Goal: Task Accomplishment & Management: Manage account settings

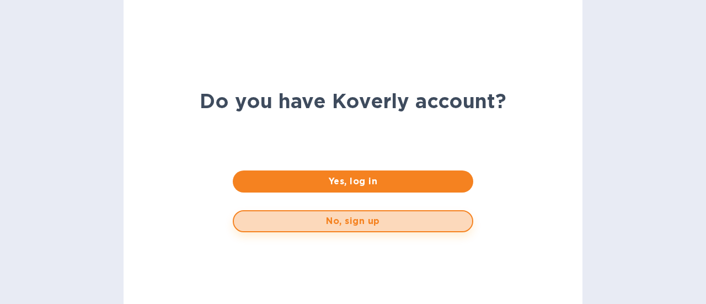
click at [340, 227] on button "No, sign up" at bounding box center [353, 221] width 240 height 22
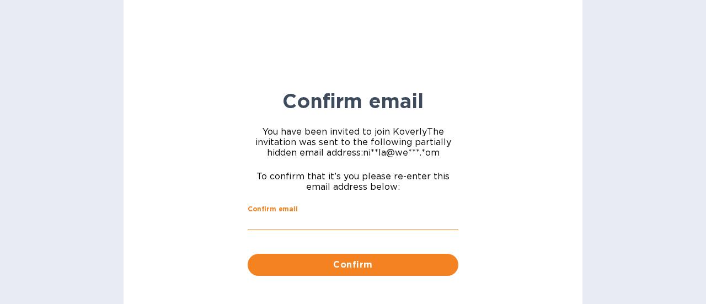
click at [329, 229] on input "Confirm email" at bounding box center [353, 222] width 211 height 17
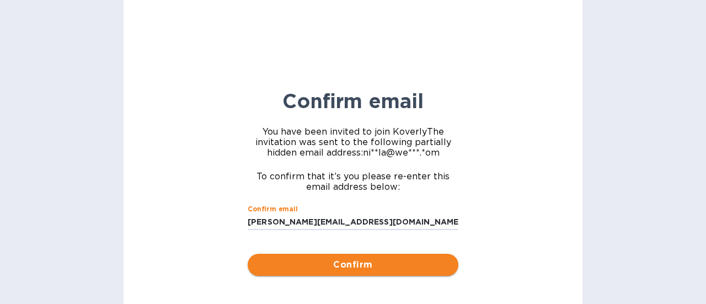
type input "[PERSON_NAME][EMAIL_ADDRESS][DOMAIN_NAME]"
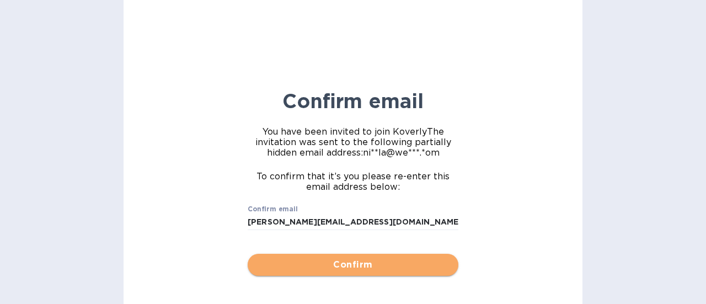
click at [339, 269] on span "Confirm" at bounding box center [353, 264] width 193 height 13
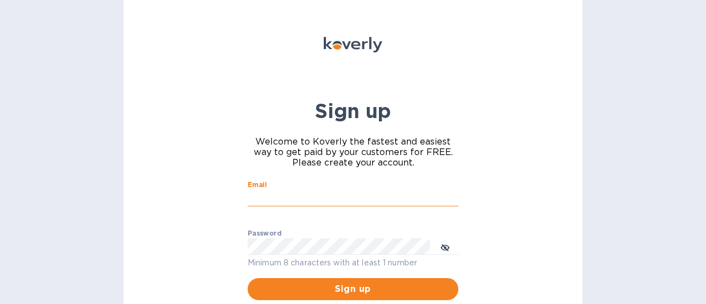
click at [325, 193] on input "Email" at bounding box center [353, 198] width 211 height 17
type input "[PERSON_NAME][EMAIL_ADDRESS][DOMAIN_NAME]"
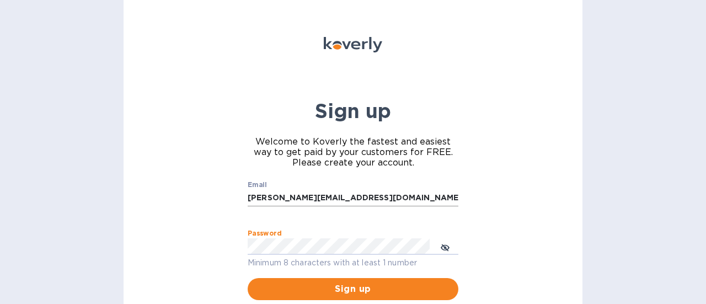
click at [248, 278] on button "Sign up" at bounding box center [353, 289] width 211 height 22
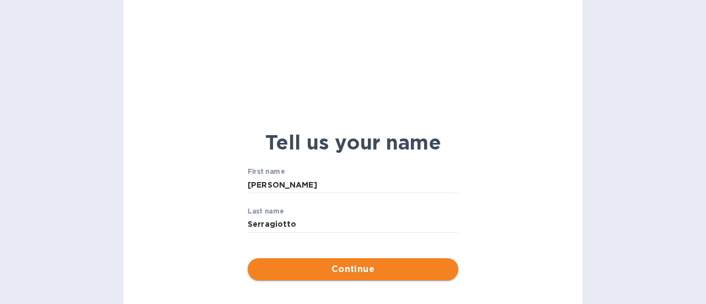
click at [349, 273] on span "Continue" at bounding box center [353, 269] width 193 height 13
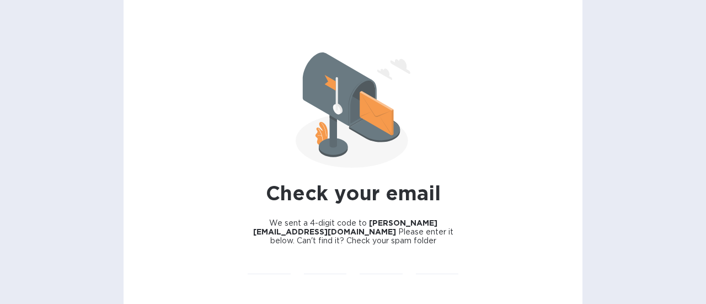
scroll to position [52, 0]
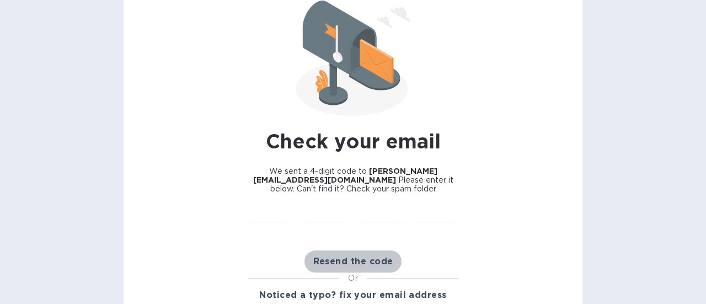
click at [340, 255] on span "Resend the code" at bounding box center [353, 261] width 80 height 13
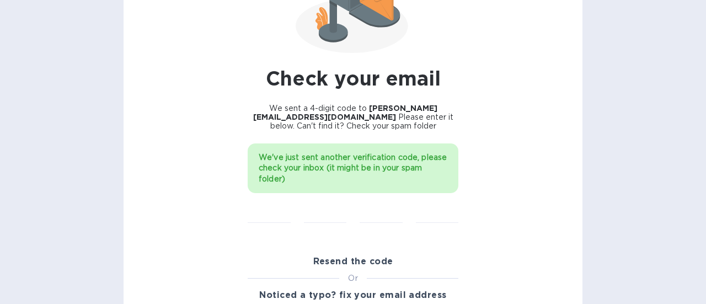
scroll to position [115, 0]
click at [334, 206] on input "text" at bounding box center [325, 214] width 43 height 17
paste input "3863"
type input "3"
click at [327, 209] on input "3" at bounding box center [325, 214] width 43 height 17
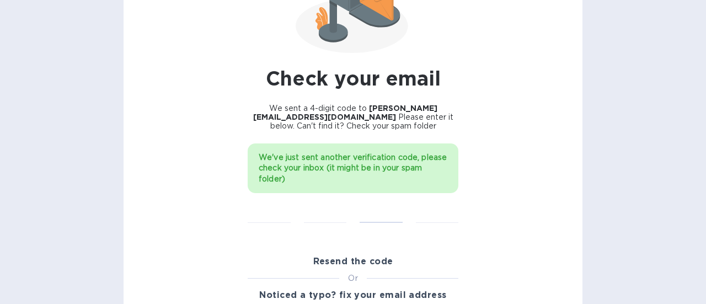
type input "4"
type input "0"
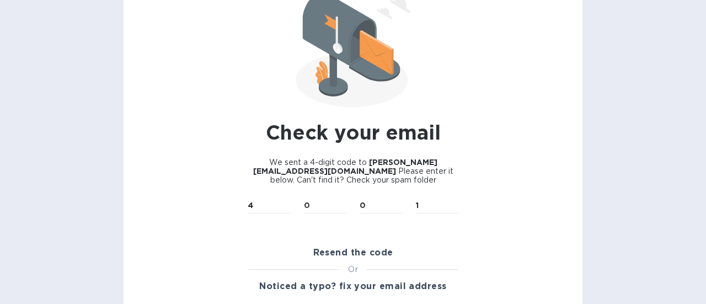
scroll to position [52, 0]
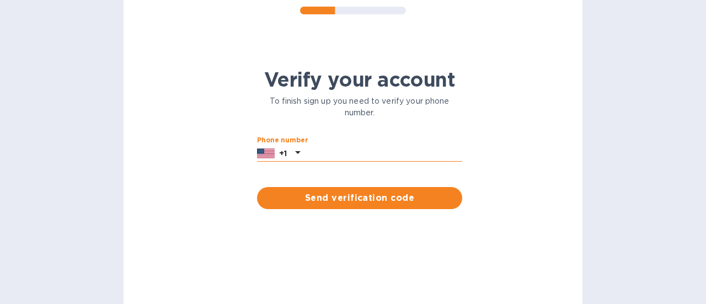
click at [367, 159] on input "text" at bounding box center [384, 153] width 158 height 17
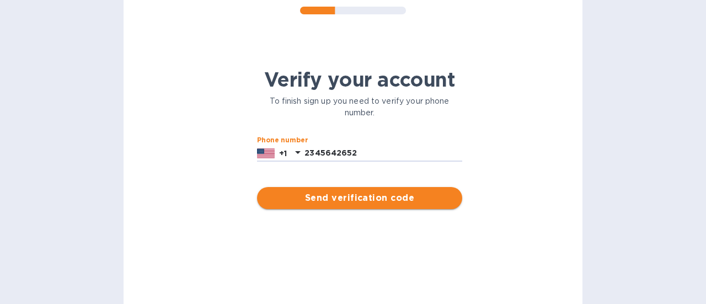
type input "2345642652"
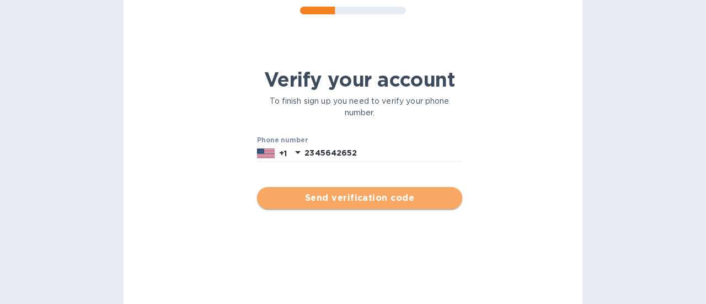
click at [365, 200] on span "Send verification code" at bounding box center [360, 197] width 188 height 13
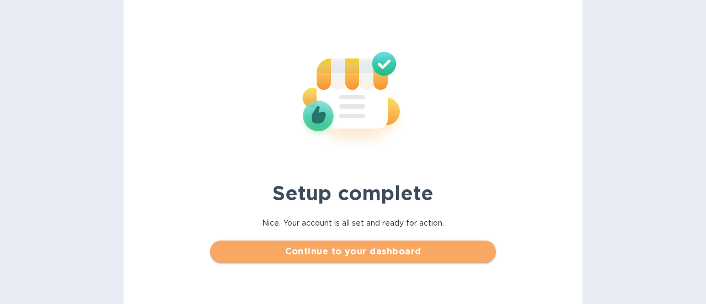
click at [350, 250] on span "Continue to your dashboard" at bounding box center [353, 251] width 268 height 13
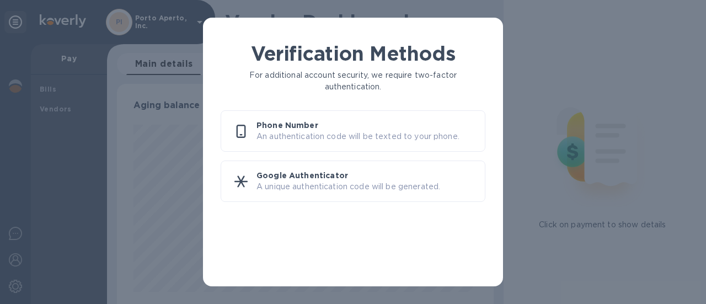
scroll to position [238, 372]
click at [367, 131] on p "An authentication code will be texted to your phone." at bounding box center [367, 137] width 220 height 12
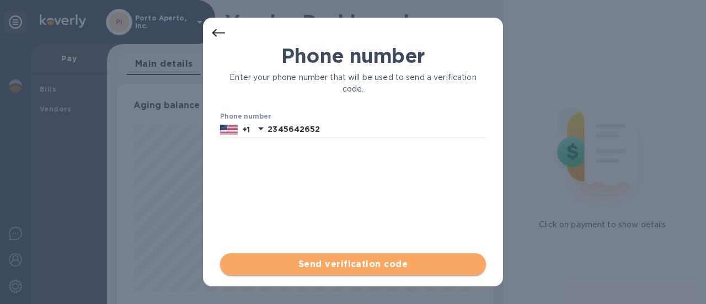
click at [332, 260] on span "Send verification code" at bounding box center [353, 264] width 248 height 13
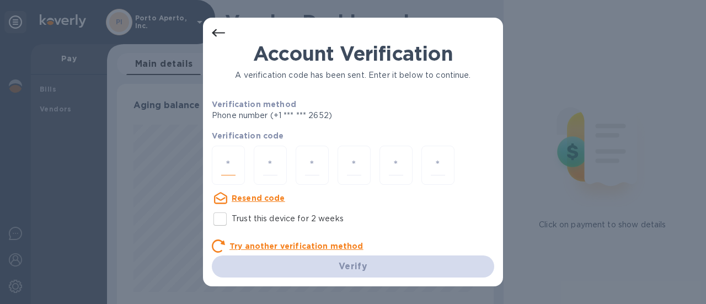
click at [221, 164] on input "number" at bounding box center [228, 165] width 14 height 20
type input "1"
type input "8"
type input "7"
type input "0"
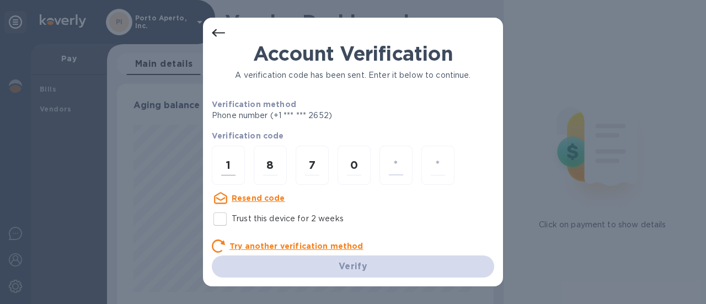
type input "8"
type input "6"
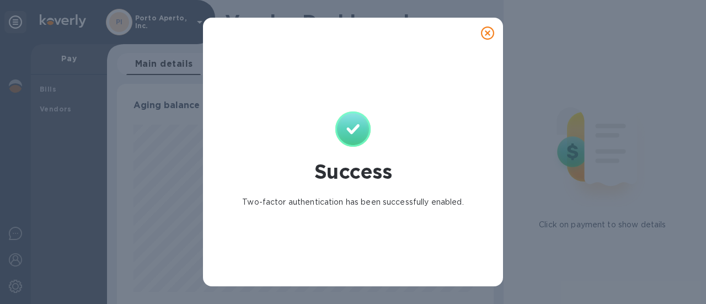
click at [485, 31] on icon at bounding box center [487, 32] width 13 height 13
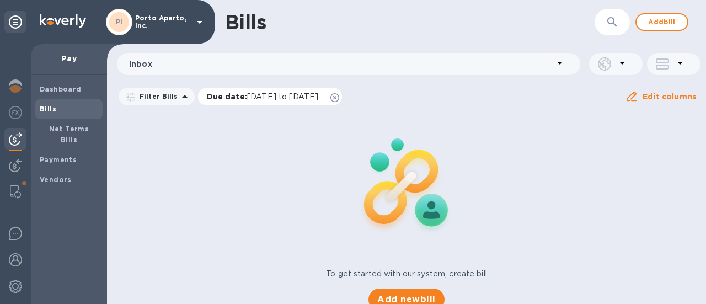
click at [339, 98] on icon at bounding box center [334, 97] width 9 height 9
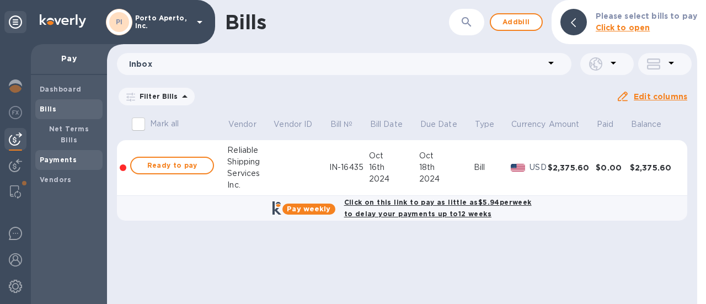
click at [72, 156] on b "Payments" at bounding box center [58, 160] width 37 height 8
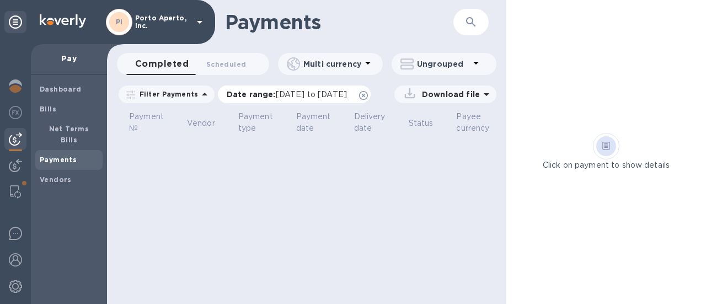
click at [368, 97] on icon at bounding box center [363, 95] width 9 height 9
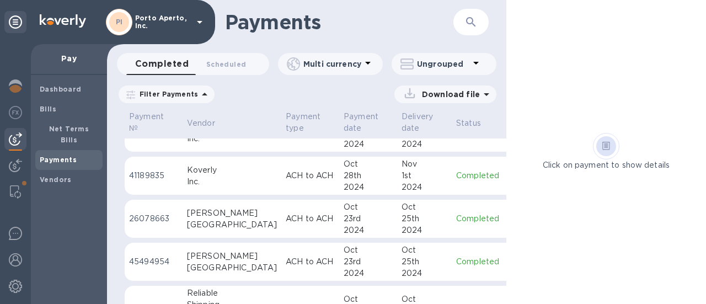
scroll to position [559, 0]
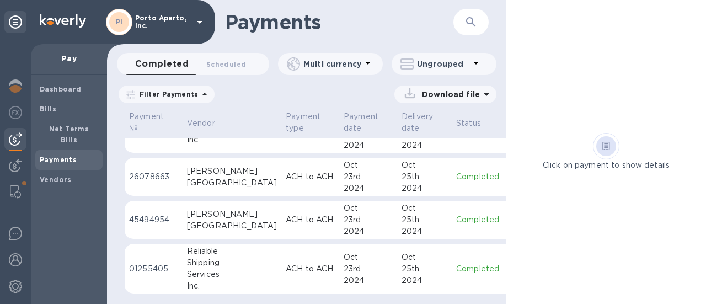
click at [61, 19] on img at bounding box center [63, 20] width 46 height 13
click at [18, 23] on icon at bounding box center [15, 21] width 13 height 13
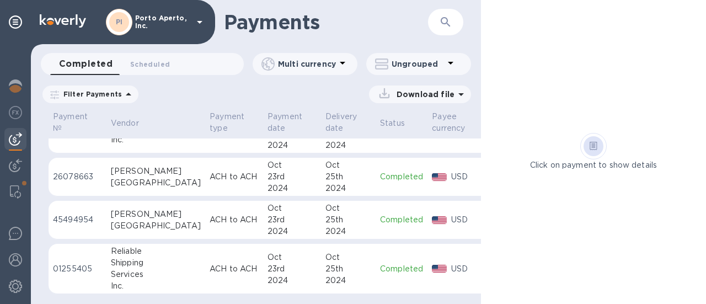
click at [64, 26] on img at bounding box center [63, 20] width 46 height 13
click at [66, 20] on img at bounding box center [63, 20] width 46 height 13
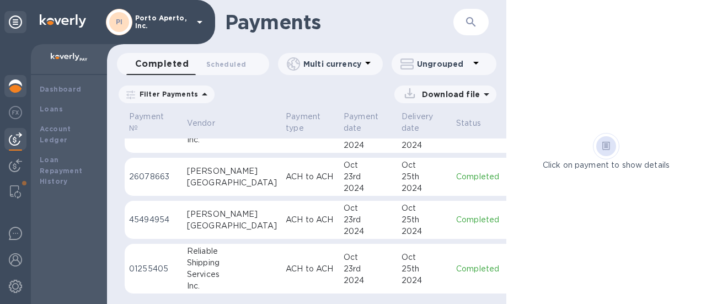
click at [18, 85] on img at bounding box center [15, 85] width 13 height 13
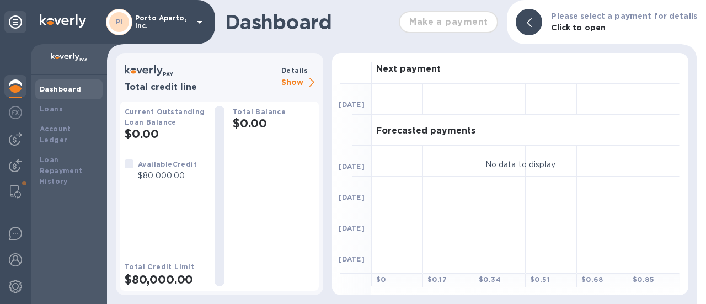
click at [53, 89] on b "Dashboard" at bounding box center [61, 89] width 42 height 8
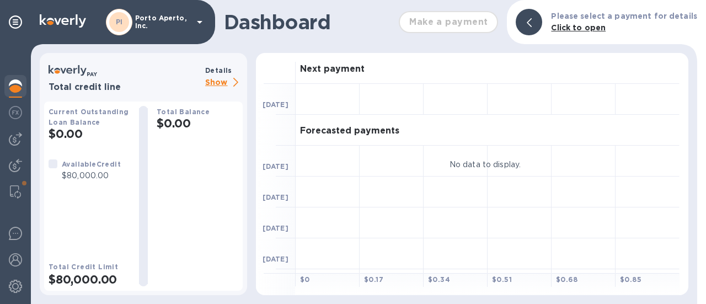
click at [73, 19] on img at bounding box center [63, 20] width 46 height 13
click at [197, 24] on icon at bounding box center [199, 21] width 13 height 13
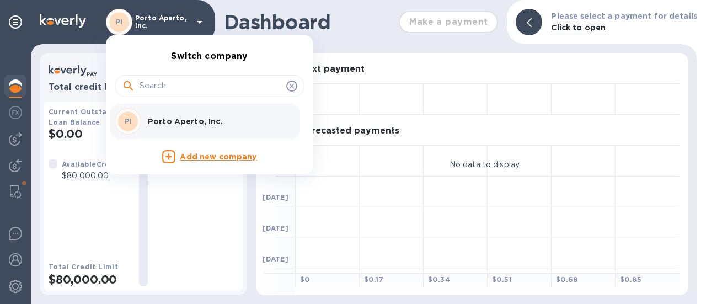
click at [58, 15] on div at bounding box center [353, 152] width 706 height 304
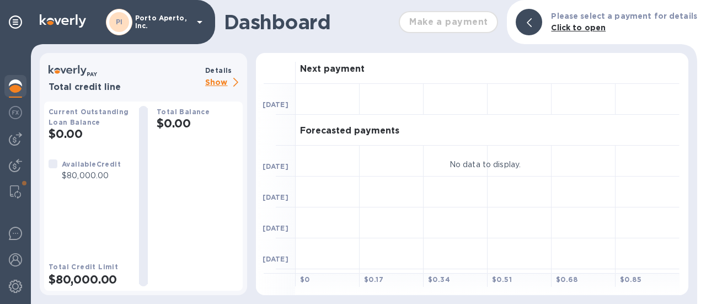
click at [55, 20] on img at bounding box center [63, 20] width 46 height 13
click at [19, 22] on icon at bounding box center [15, 21] width 13 height 13
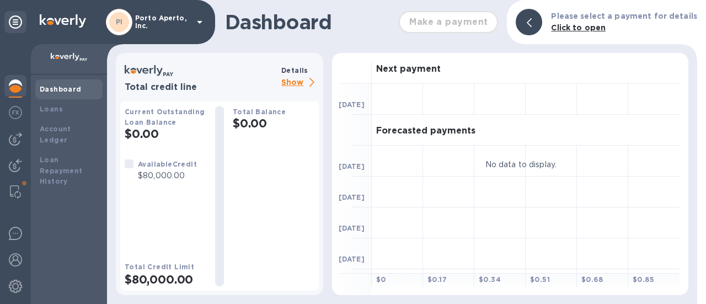
click at [44, 90] on b "Dashboard" at bounding box center [61, 89] width 42 height 8
click at [67, 56] on img at bounding box center [69, 57] width 37 height 9
click at [185, 20] on p "Porto Aperto, Inc." at bounding box center [162, 21] width 55 height 15
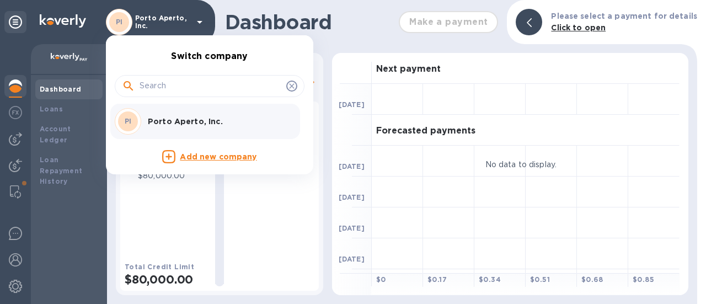
click at [189, 153] on p "Add new company" at bounding box center [218, 157] width 77 height 12
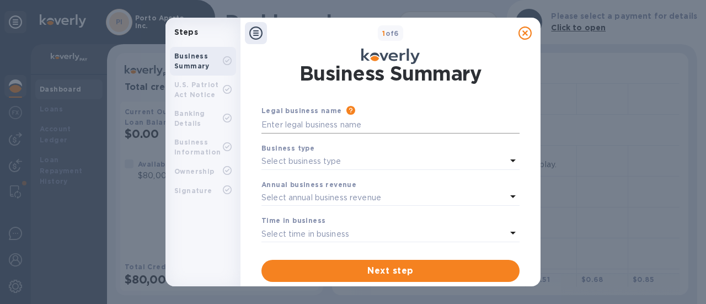
scroll to position [15, 0]
